Goal: Task Accomplishment & Management: Use online tool/utility

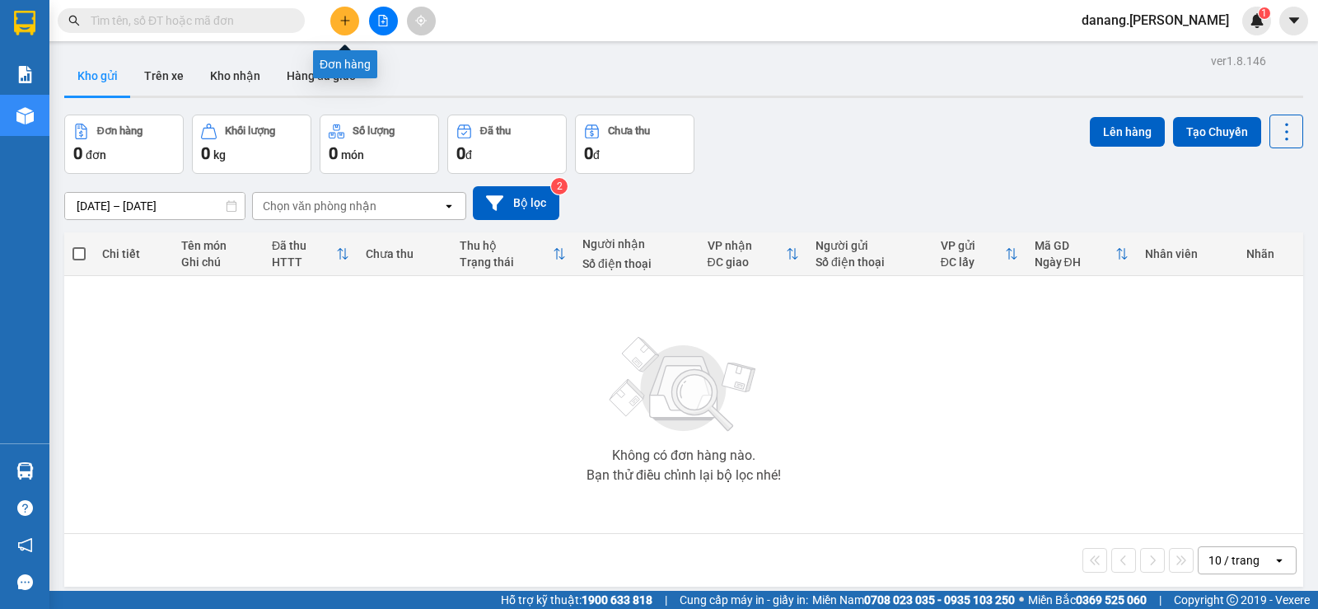
click at [344, 15] on icon "plus" at bounding box center [345, 21] width 12 height 12
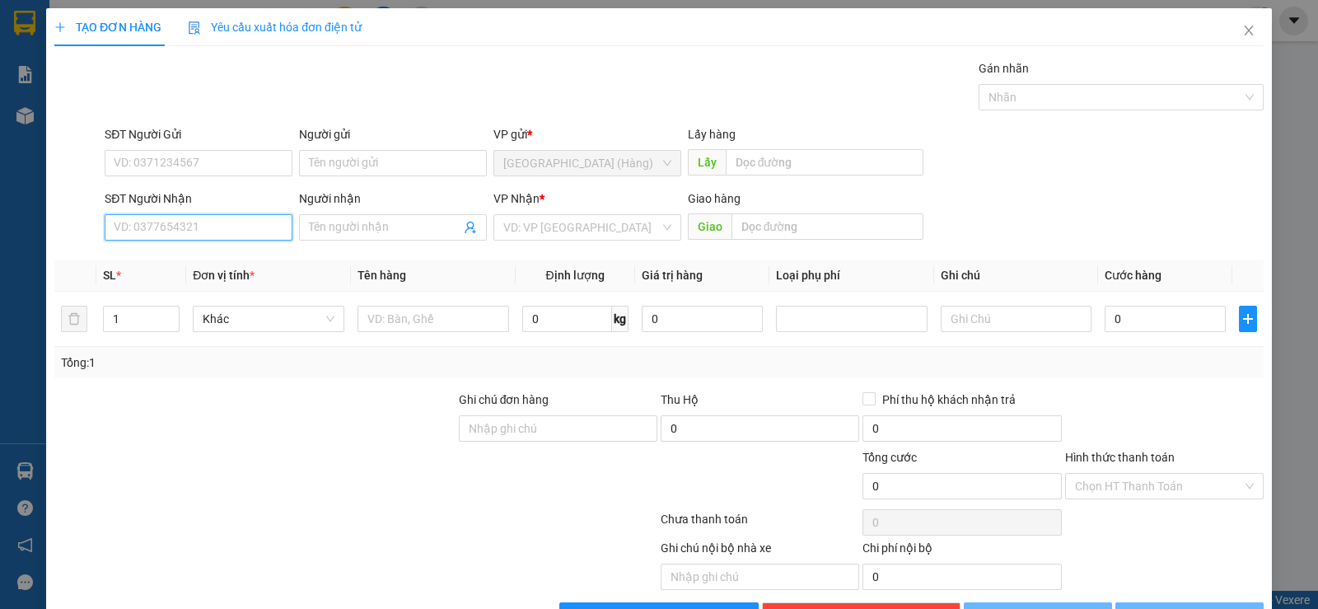
click at [249, 227] on input "SĐT Người Nhận" at bounding box center [199, 227] width 188 height 26
type input "0916611400"
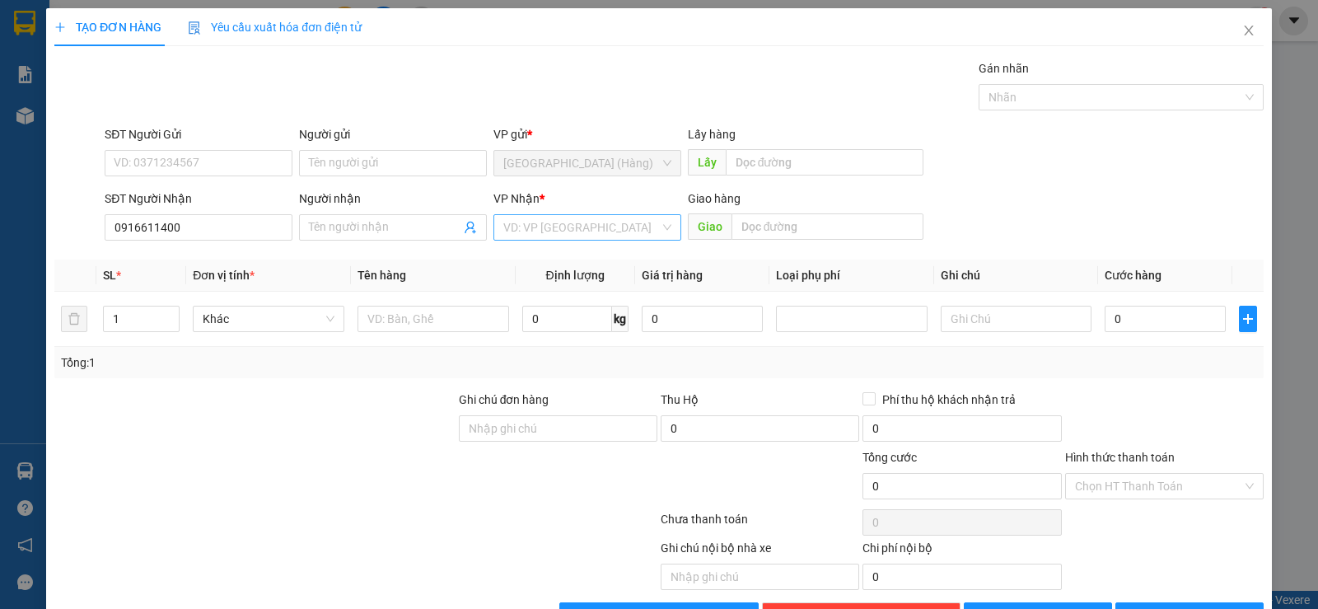
click at [539, 222] on input "search" at bounding box center [581, 227] width 157 height 25
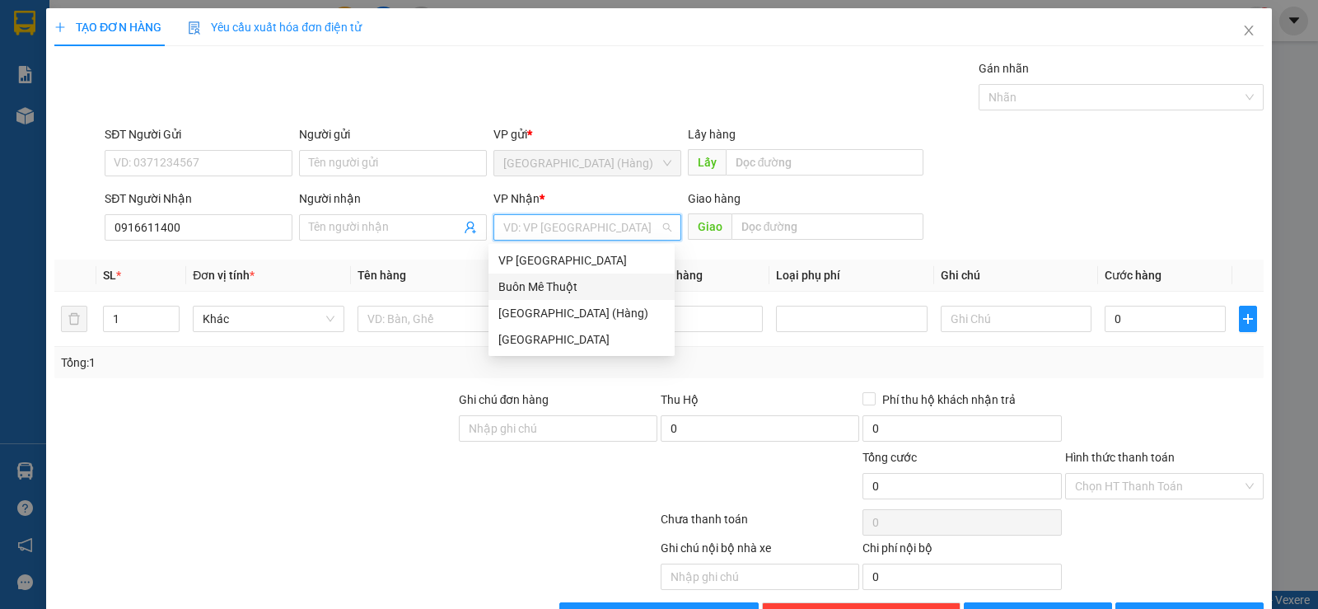
click at [594, 282] on div "Buôn Mê Thuột" at bounding box center [581, 287] width 166 height 18
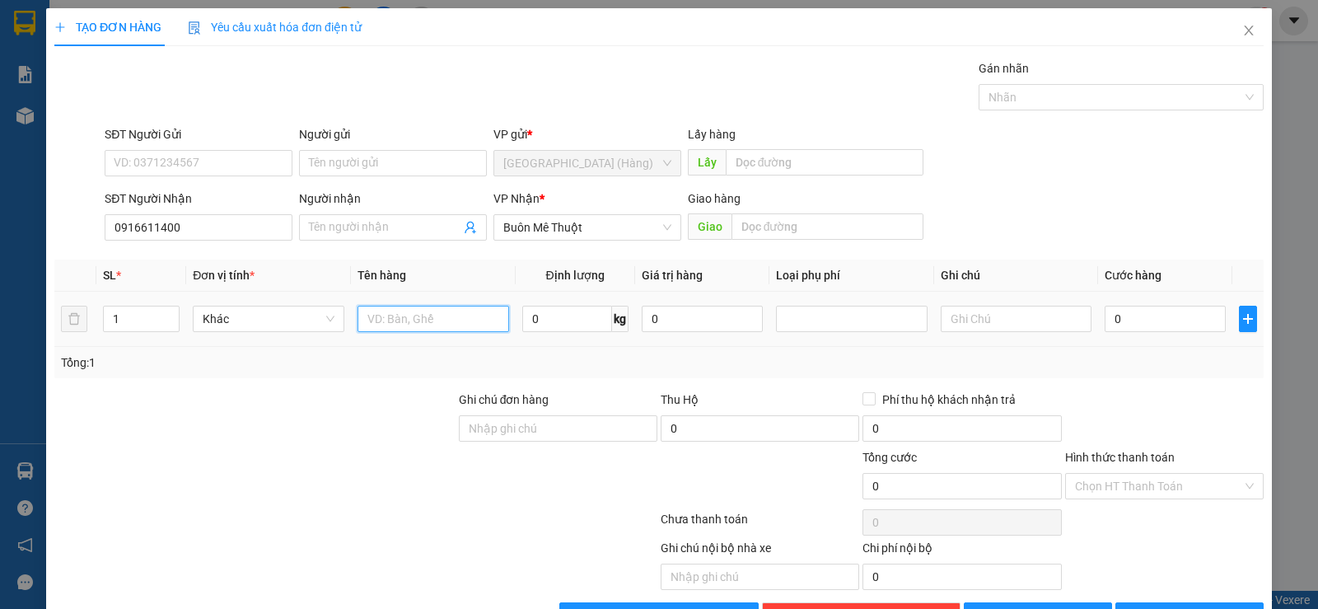
click at [395, 323] on input "text" at bounding box center [434, 319] width 152 height 26
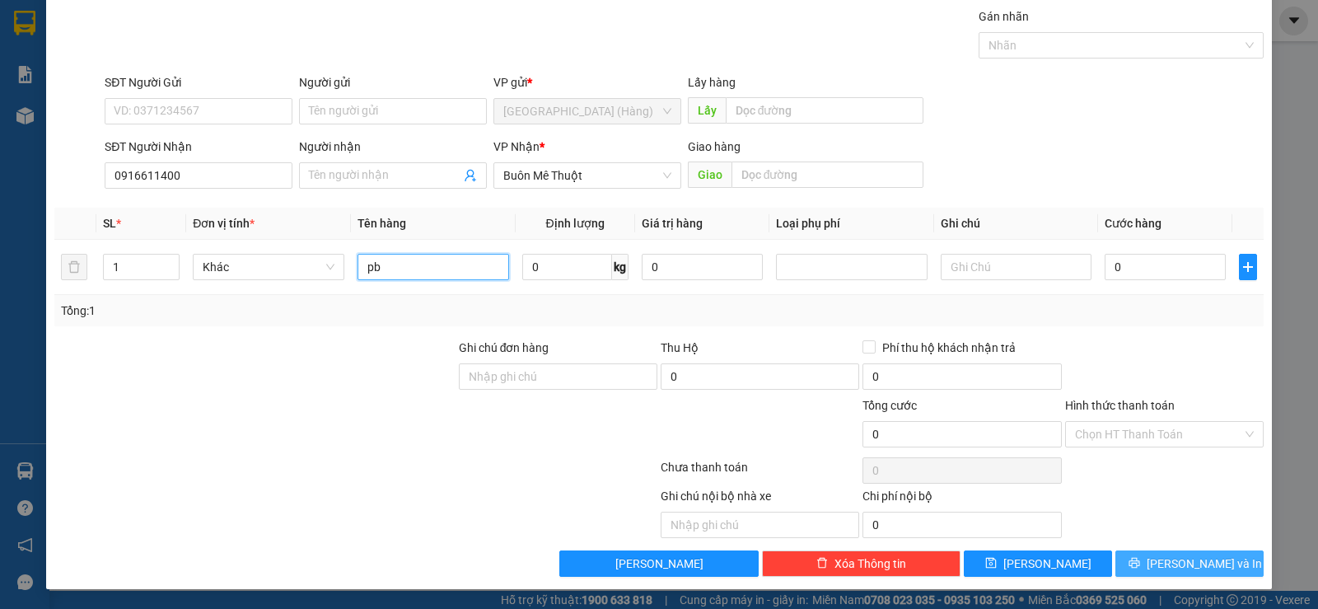
type input "pb"
drag, startPoint x: 1204, startPoint y: 568, endPoint x: 1298, endPoint y: 461, distance: 141.8
click at [1205, 564] on span "[PERSON_NAME] và In" at bounding box center [1204, 563] width 115 height 18
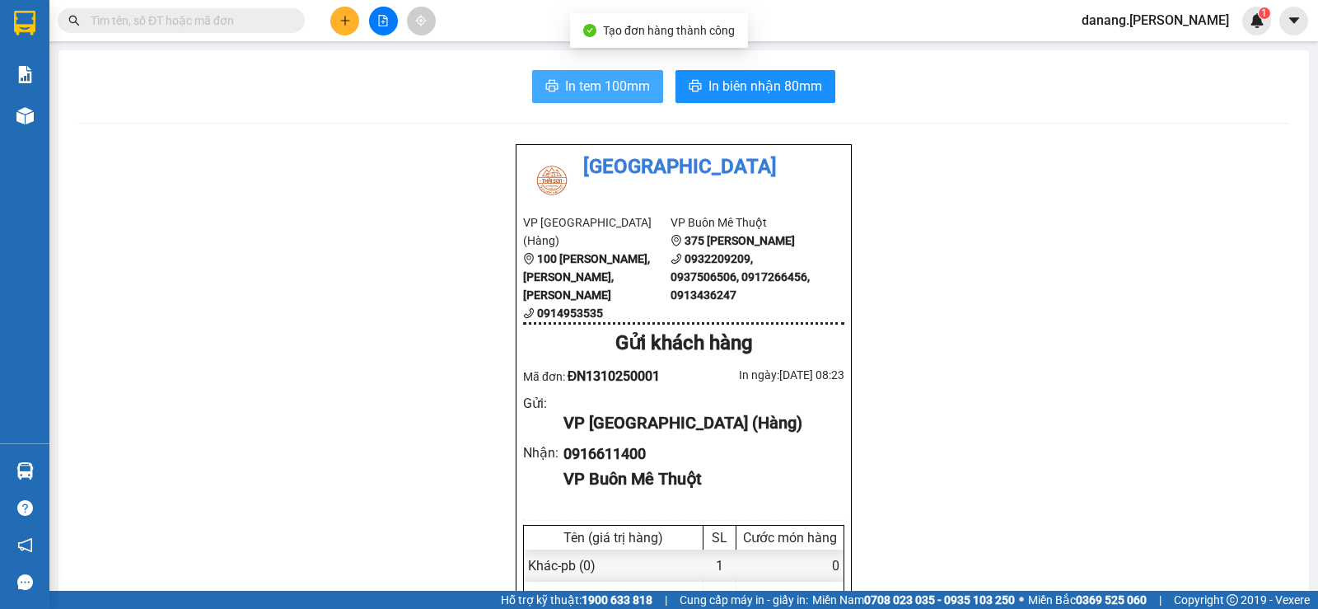
click at [565, 90] on span "In tem 100mm" at bounding box center [607, 86] width 85 height 21
